Goal: Communication & Community: Answer question/provide support

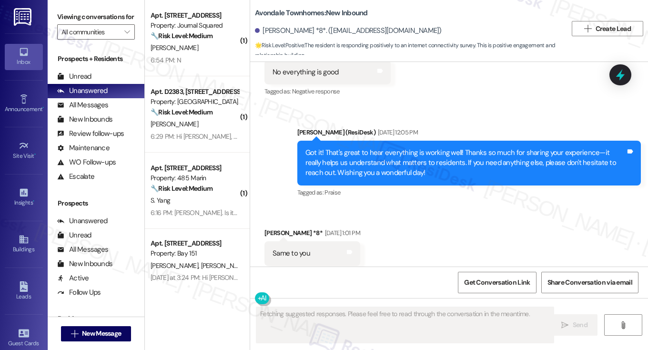
scroll to position [7290, 0]
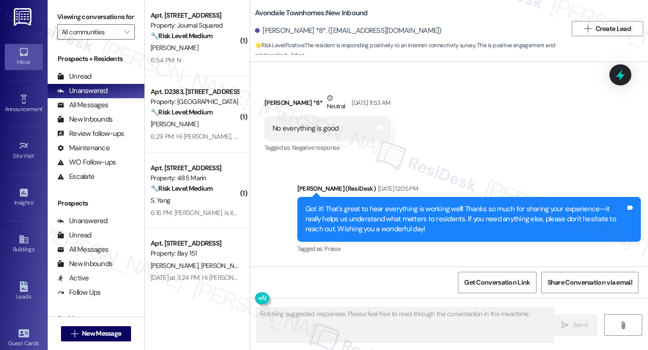
click at [415, 217] on div "Got it! That's great to hear everything is working well! Thanks so much for sha…" at bounding box center [465, 219] width 321 height 30
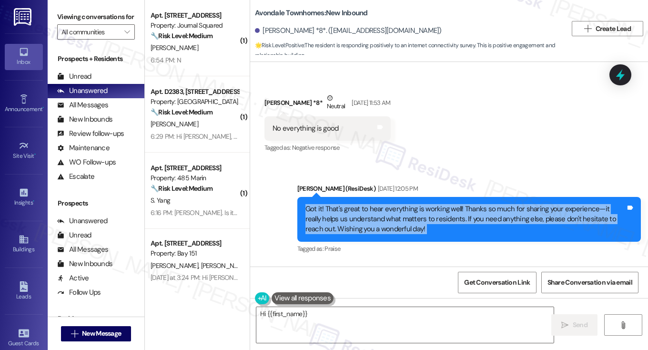
click at [415, 217] on div "Got it! That's great to hear everything is working well! Thanks so much for sha…" at bounding box center [465, 219] width 321 height 30
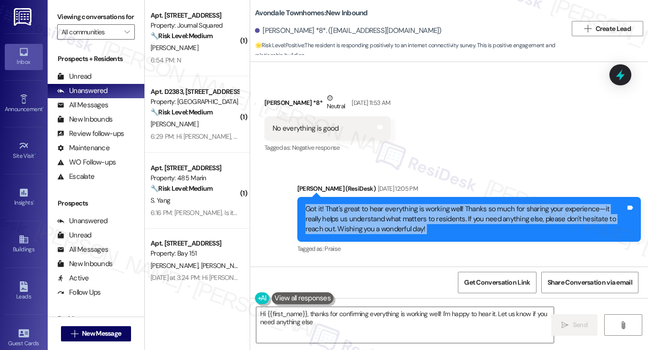
type textarea "Hi {{first_name}}, thanks for confirming everything is working well! I'm happy …"
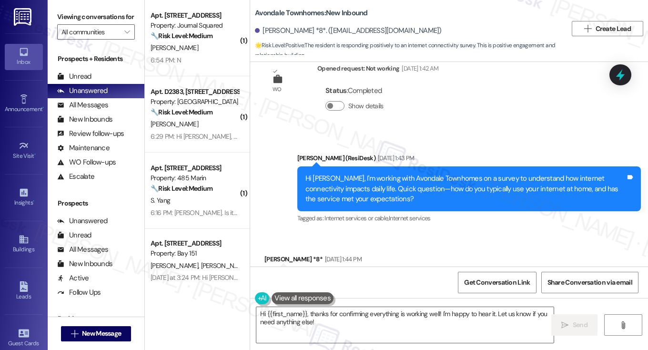
scroll to position [7005, 0]
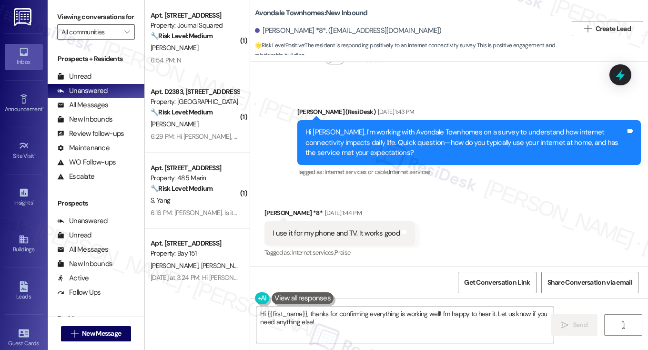
click at [434, 137] on div "Hi [PERSON_NAME], I'm working with Avondale Townhomes on a survey to understand…" at bounding box center [465, 142] width 321 height 30
click at [433, 137] on div "Hi [PERSON_NAME], I'm working with Avondale Townhomes on a survey to understand…" at bounding box center [465, 142] width 321 height 30
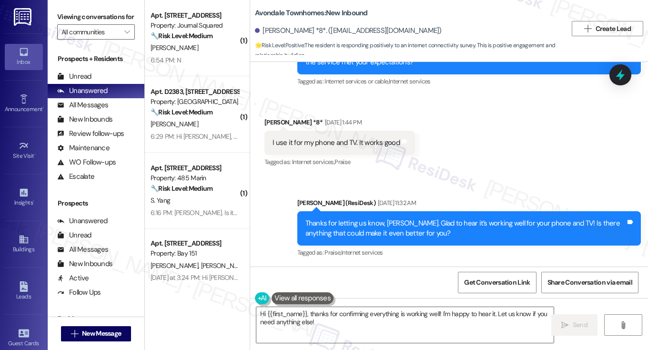
scroll to position [7100, 0]
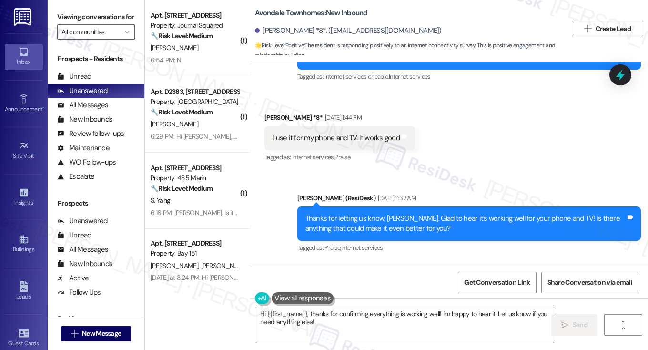
click at [336, 129] on div "I use it for my phone and TV. It works good Tags and notes" at bounding box center [339, 138] width 151 height 24
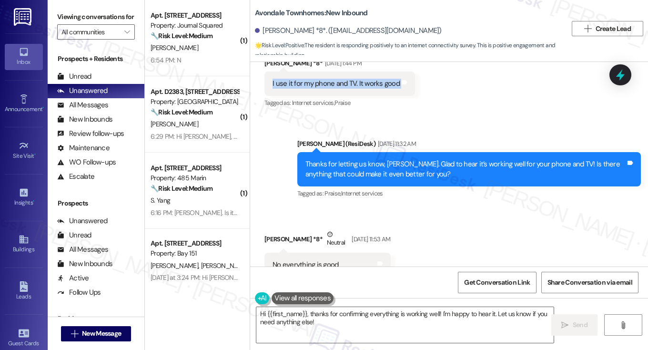
scroll to position [7195, 0]
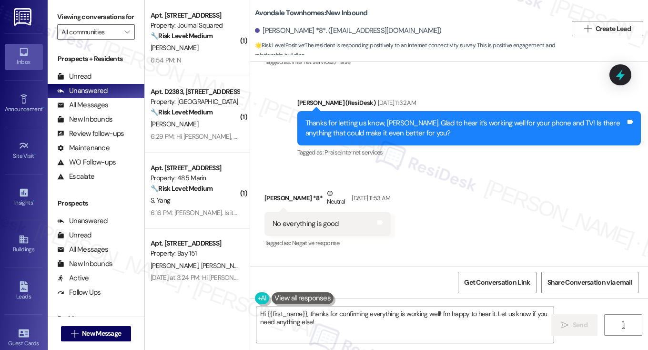
click at [404, 126] on div "Thanks for letting us know, [PERSON_NAME]. Glad to hear it’s working well for y…" at bounding box center [465, 128] width 321 height 20
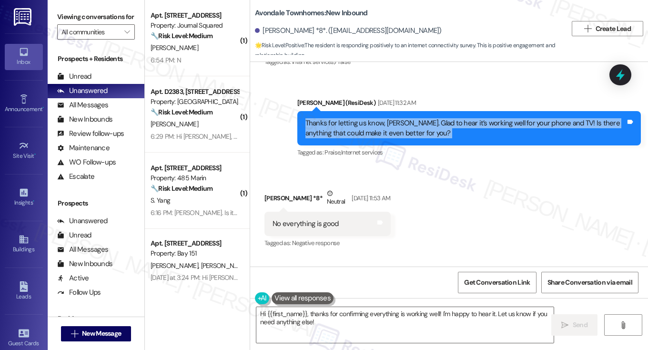
click at [404, 126] on div "Thanks for letting us know, [PERSON_NAME]. Glad to hear it’s working well for y…" at bounding box center [465, 128] width 321 height 20
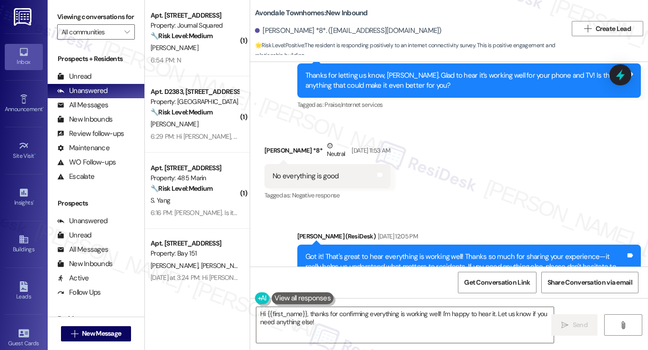
click at [314, 178] on div "No everything is good" at bounding box center [306, 176] width 66 height 10
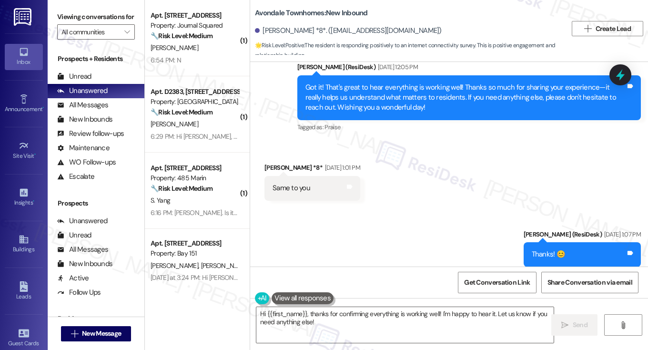
scroll to position [7433, 0]
